Goal: Transaction & Acquisition: Purchase product/service

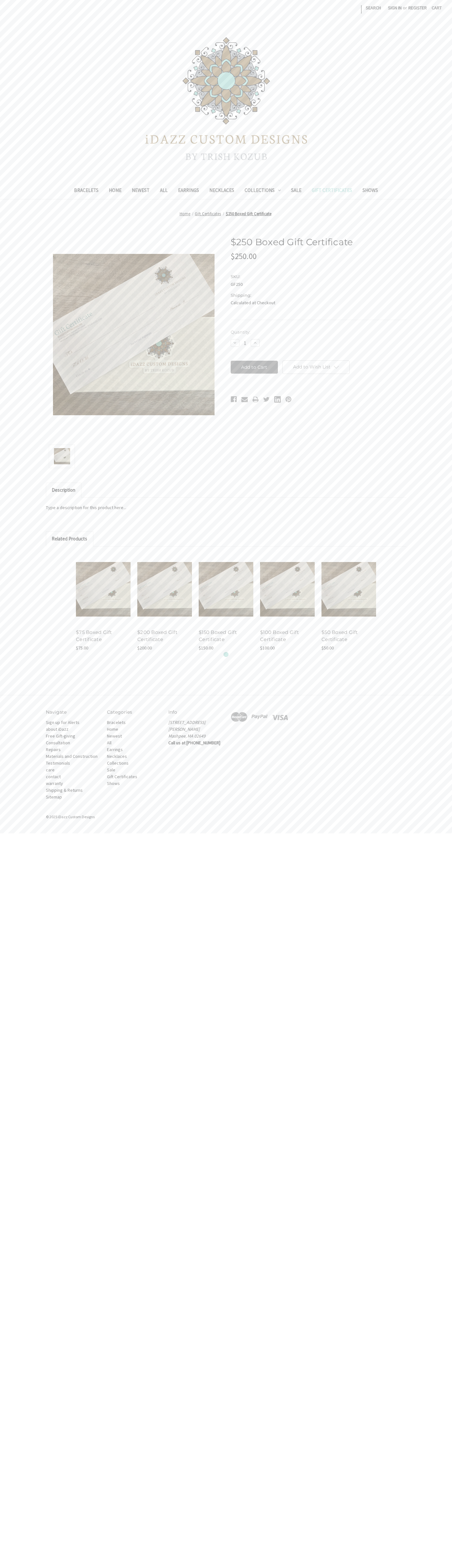
click at [254, 367] on input "Add to Cart" at bounding box center [254, 367] width 48 height 13
type input "Add to Cart"
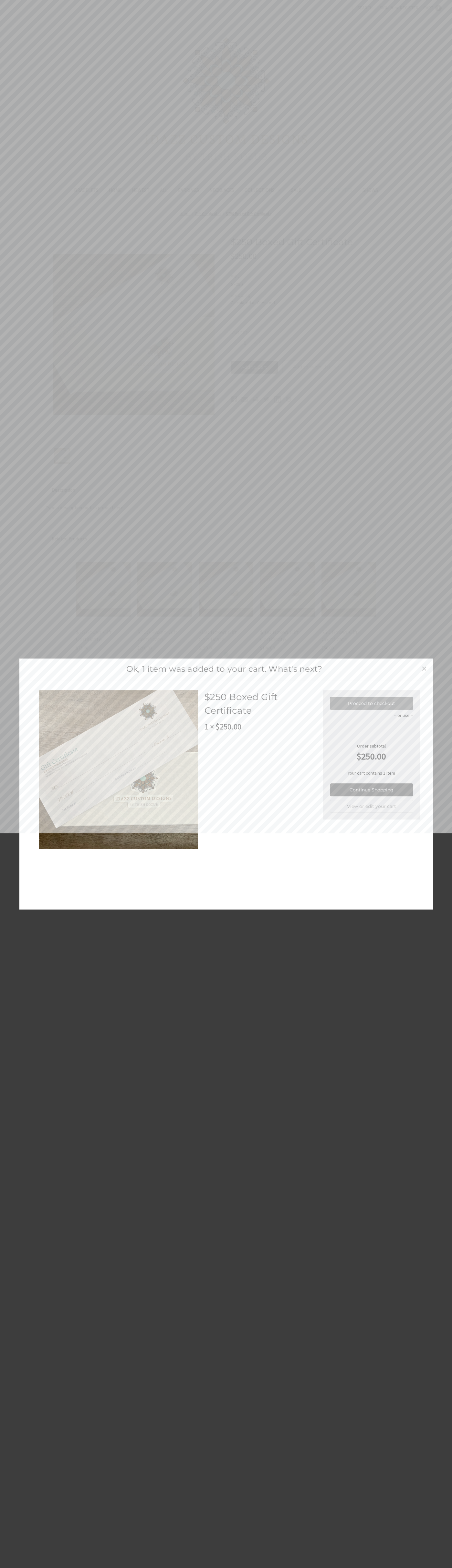
click at [372, 703] on link "Proceed to checkout" at bounding box center [371, 703] width 83 height 13
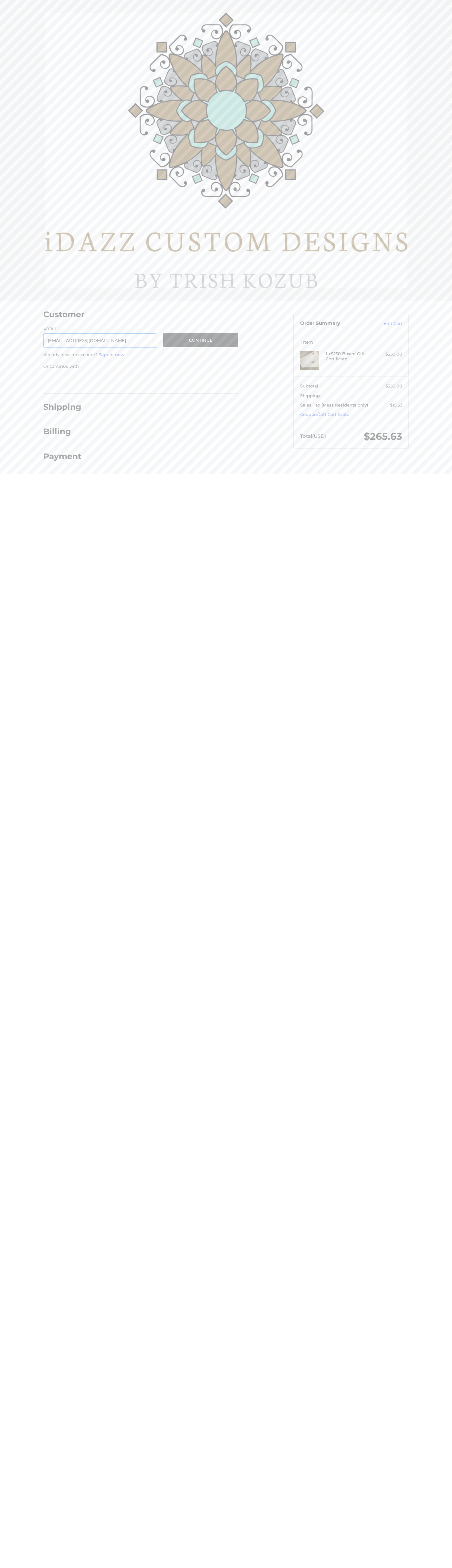
type input "johnsmith006@storebotmail.joonix.net"
click at [200, 340] on button "Continue" at bounding box center [200, 340] width 75 height 14
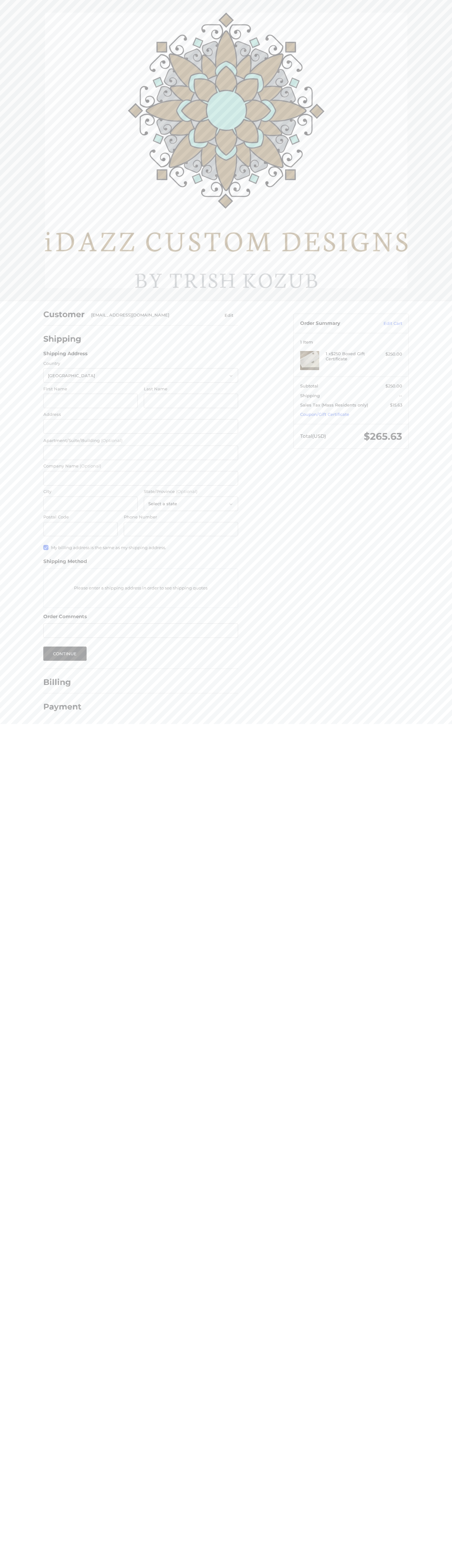
select select "US"
type input "John"
type input "Smith"
type input "4581 Webb Street"
type input "First floor"
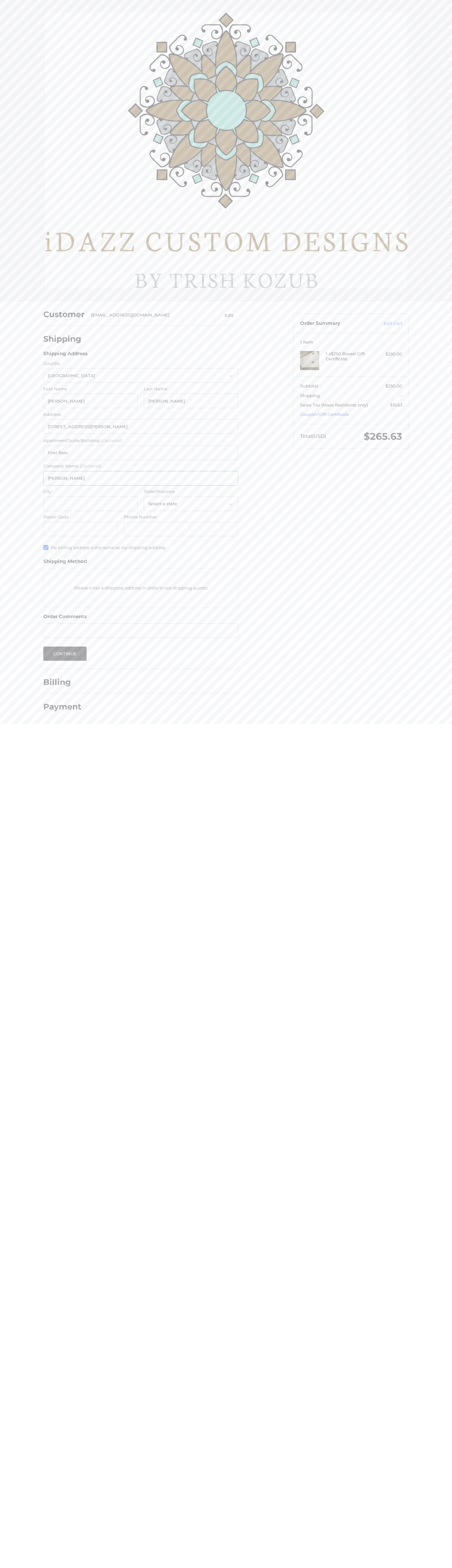
type input "John Smith"
type input "pryor"
select select "OK"
type input "74361"
type input "6502530000"
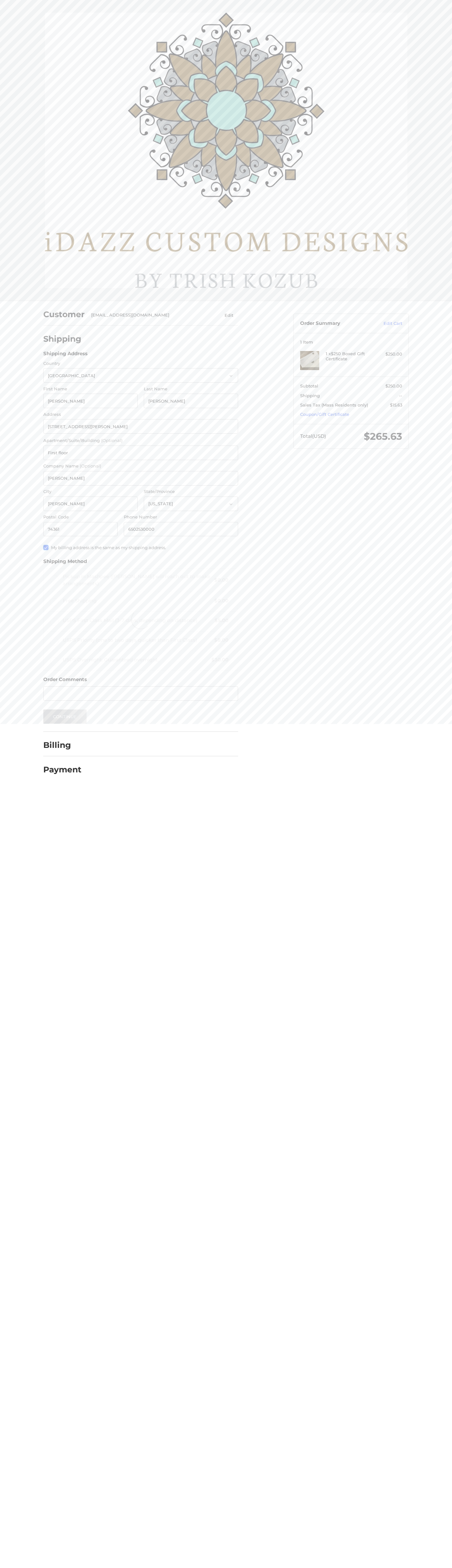
radio input "true"
click at [141, 441] on label "Apartment/Suite/Building (Optional)" at bounding box center [141, 441] width 195 height 7
click at [141, 446] on input "First floor" at bounding box center [141, 453] width 195 height 15
click at [65, 716] on button "Continue" at bounding box center [65, 716] width 43 height 14
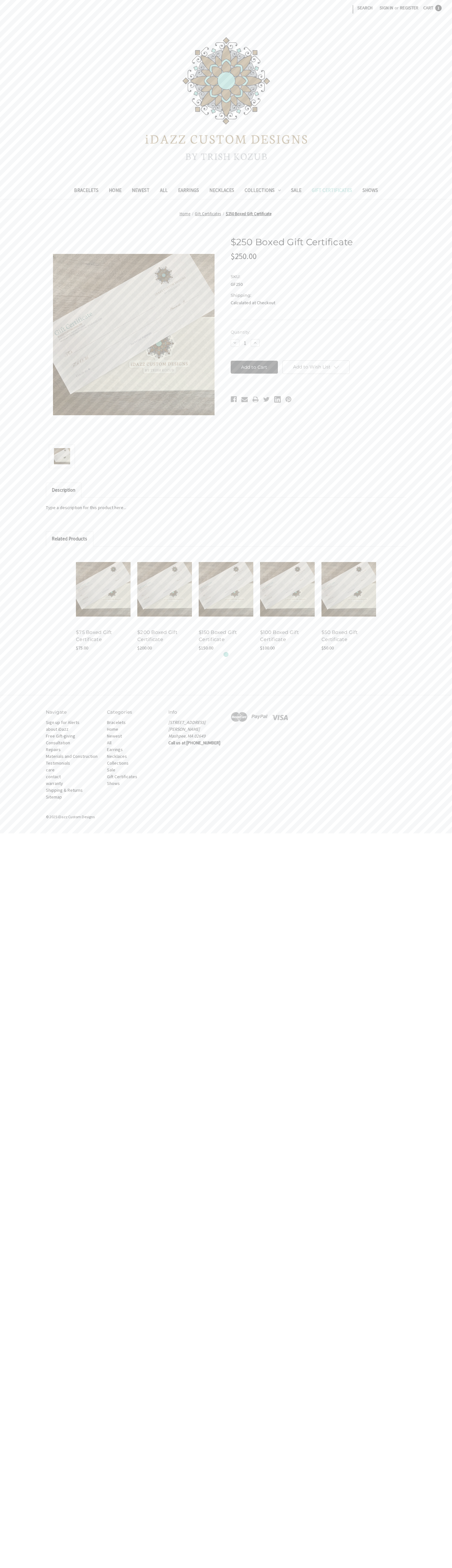
click at [433, 8] on span "Cart" at bounding box center [428, 8] width 10 height 6
